Goal: Information Seeking & Learning: Learn about a topic

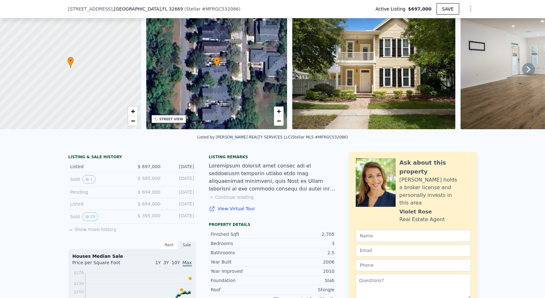
scroll to position [27, 0]
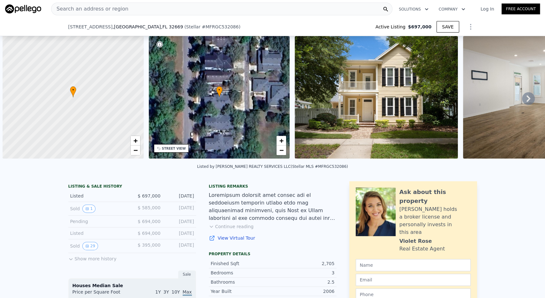
scroll to position [0, 3]
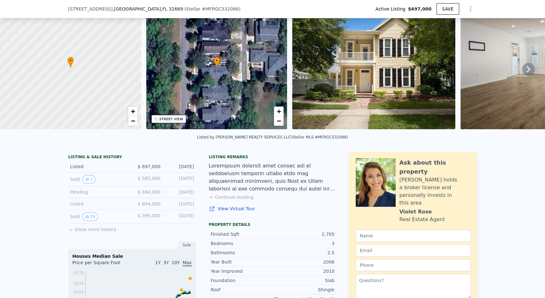
click at [272, 177] on div at bounding box center [273, 177] width 128 height 31
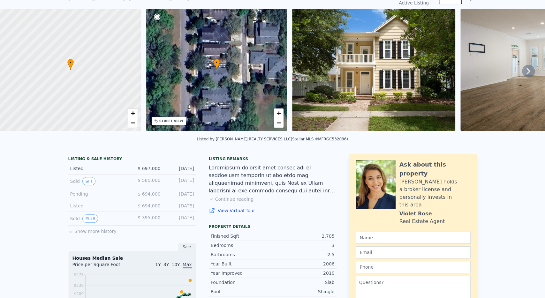
scroll to position [2, 0]
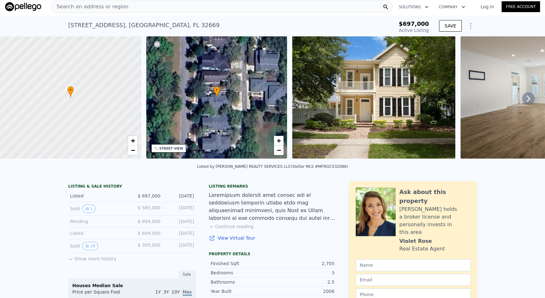
click at [527, 97] on icon at bounding box center [528, 98] width 13 height 13
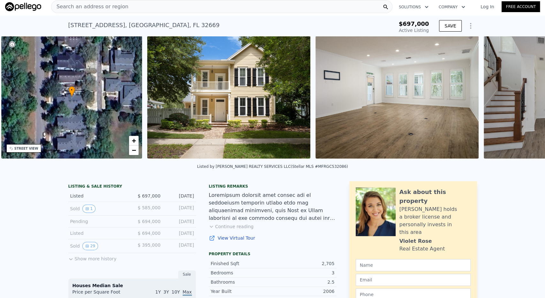
scroll to position [0, 148]
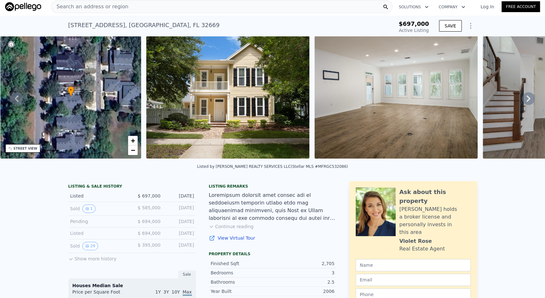
click at [527, 97] on icon at bounding box center [528, 98] width 13 height 13
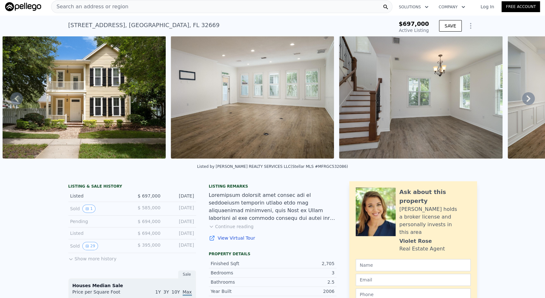
click at [527, 97] on icon at bounding box center [528, 98] width 13 height 13
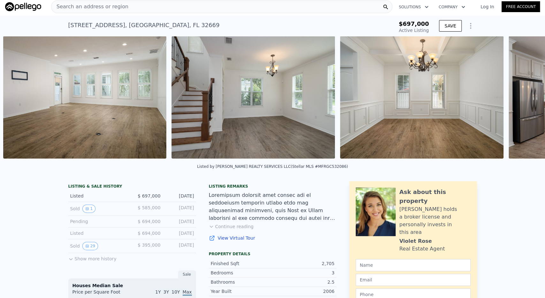
scroll to position [0, 460]
click at [527, 97] on div "• + − • + − STREET VIEW Loading... SATELLITE VIEW" at bounding box center [272, 98] width 545 height 125
click at [527, 102] on icon at bounding box center [528, 98] width 13 height 13
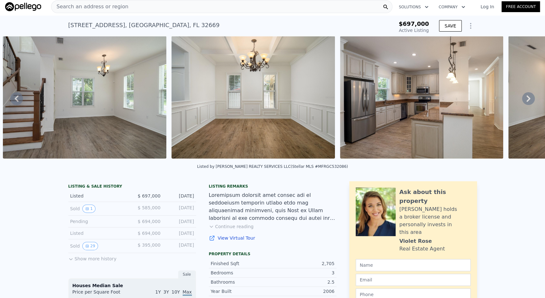
click at [527, 102] on icon at bounding box center [528, 98] width 13 height 13
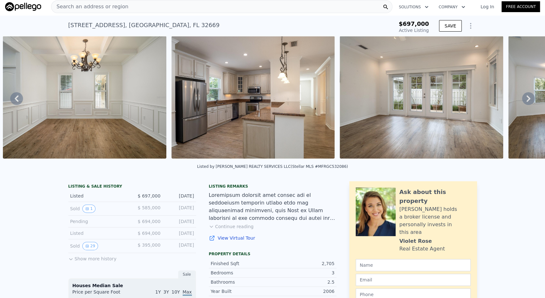
click at [527, 102] on icon at bounding box center [528, 98] width 13 height 13
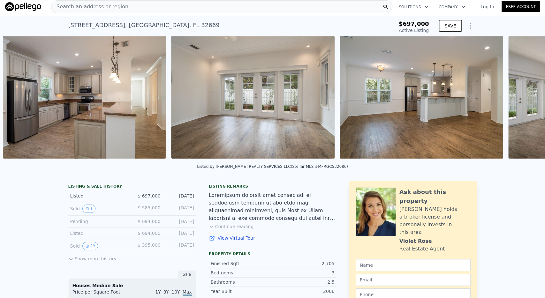
scroll to position [0, 965]
click at [527, 102] on icon at bounding box center [528, 98] width 13 height 13
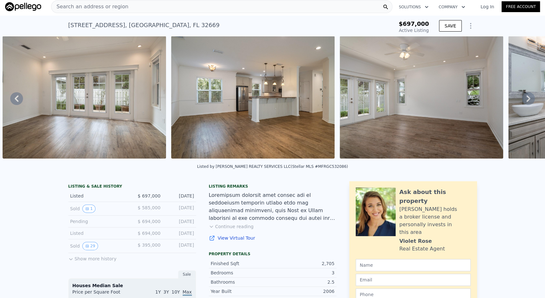
scroll to position [0, 1133]
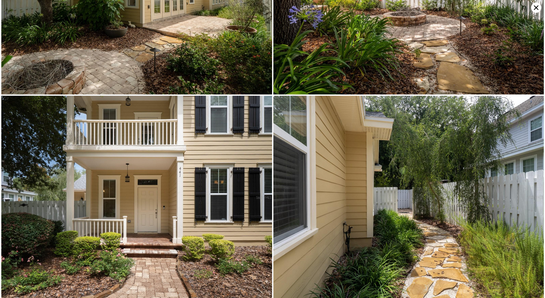
scroll to position [1948, 0]
click at [538, 6] on icon at bounding box center [536, 8] width 10 height 10
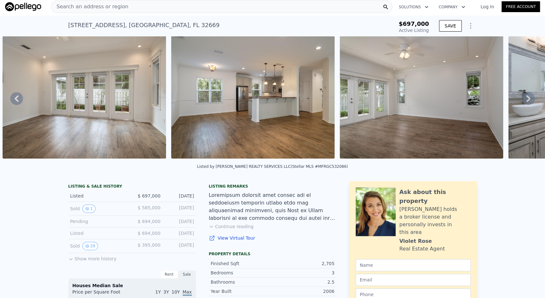
scroll to position [0, 1133]
